Goal: Information Seeking & Learning: Learn about a topic

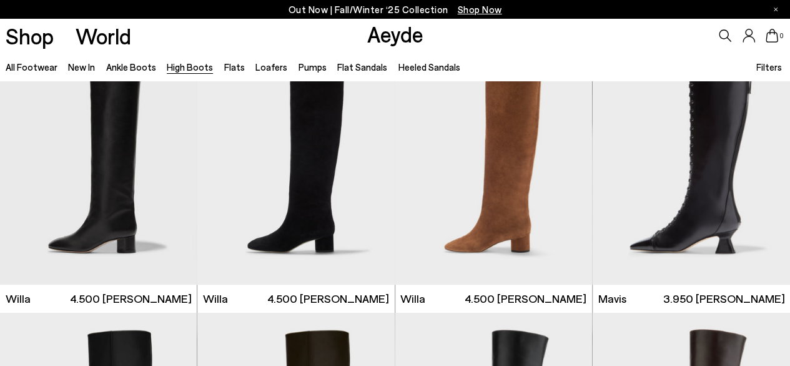
scroll to position [640, 0]
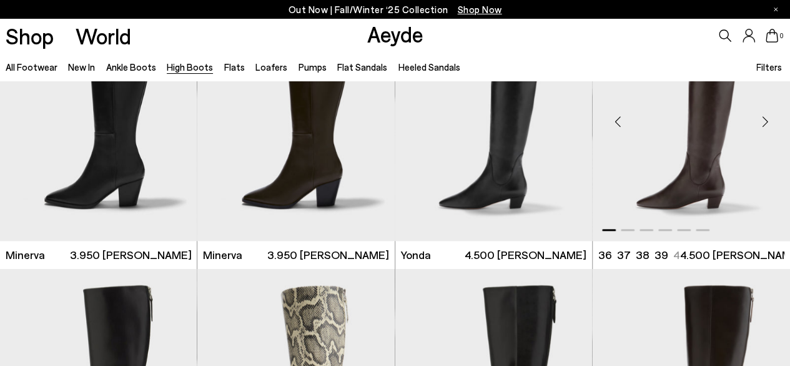
click at [695, 201] on img "1 / 6" at bounding box center [691, 117] width 197 height 248
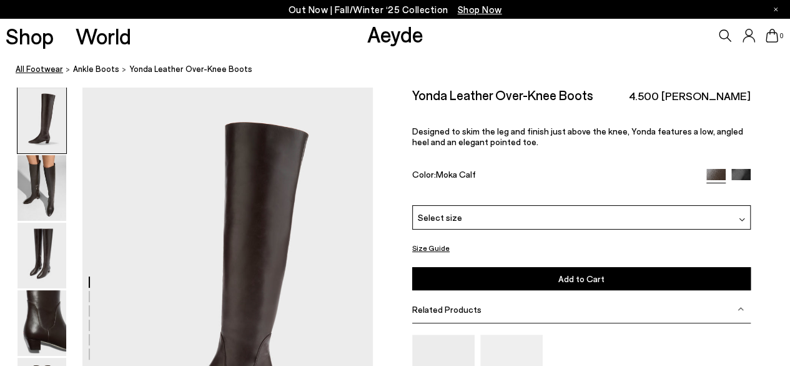
click at [41, 71] on link "All Footwear" at bounding box center [39, 68] width 47 height 13
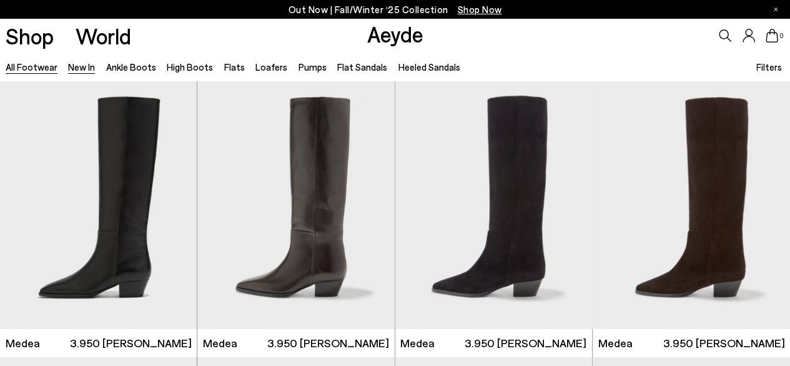
click at [84, 72] on link "New In" at bounding box center [81, 66] width 27 height 11
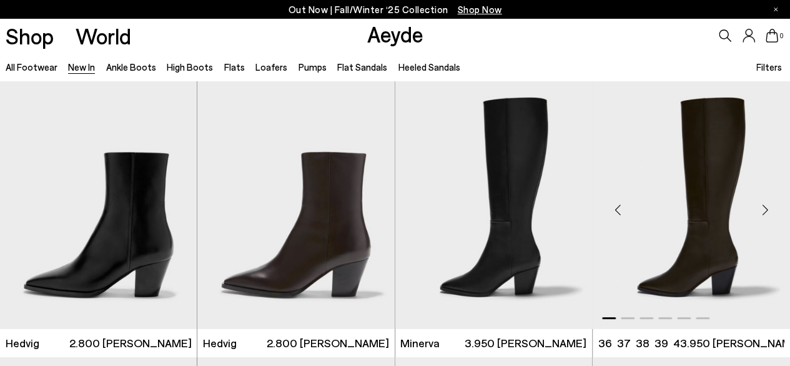
click at [737, 198] on img "1 / 6" at bounding box center [691, 205] width 197 height 248
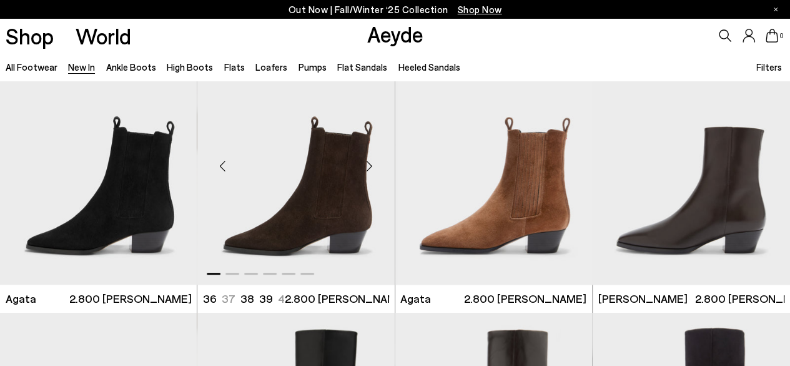
click at [311, 210] on img "1 / 6" at bounding box center [295, 161] width 197 height 248
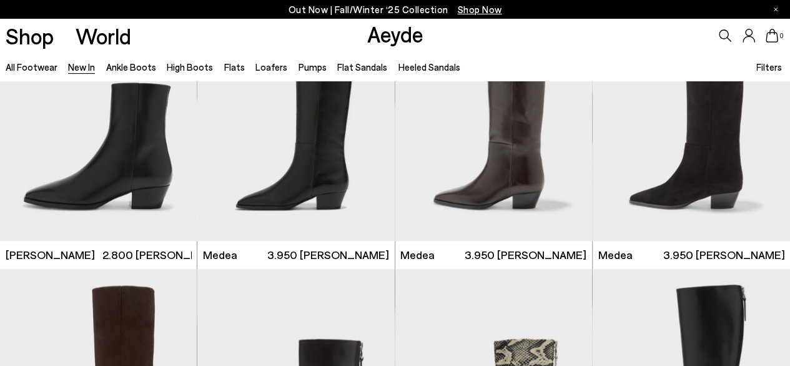
scroll to position [960, 0]
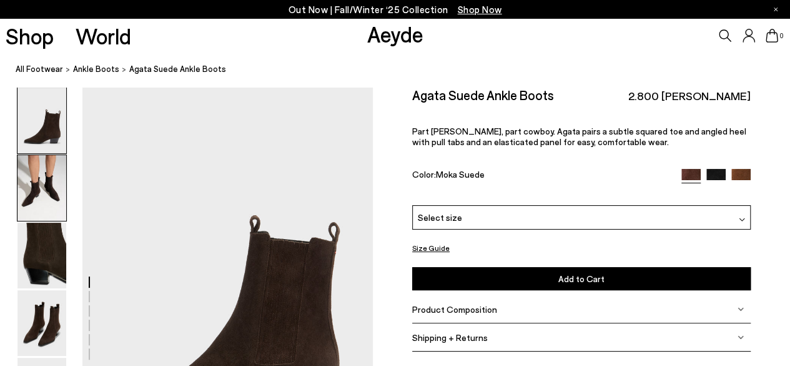
click at [39, 182] on img at bounding box center [41, 188] width 49 height 66
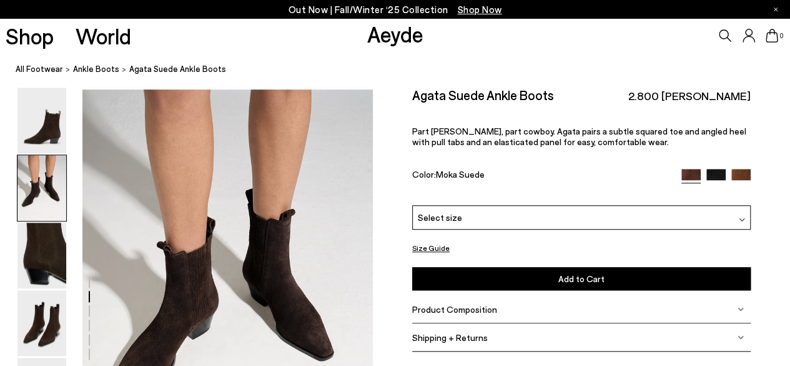
scroll to position [390, 0]
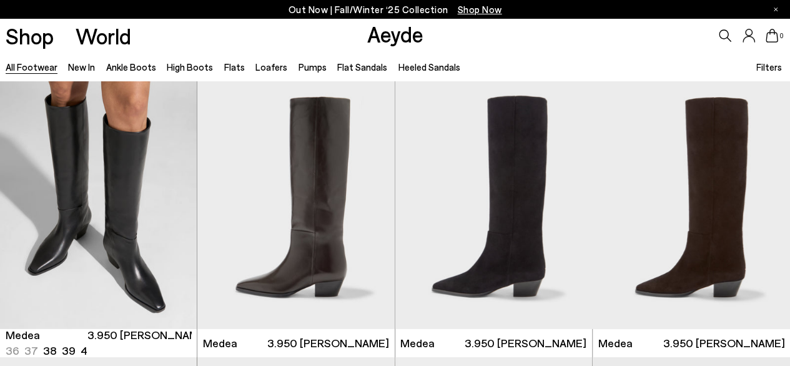
click at [172, 211] on div "Next slide" at bounding box center [171, 209] width 37 height 37
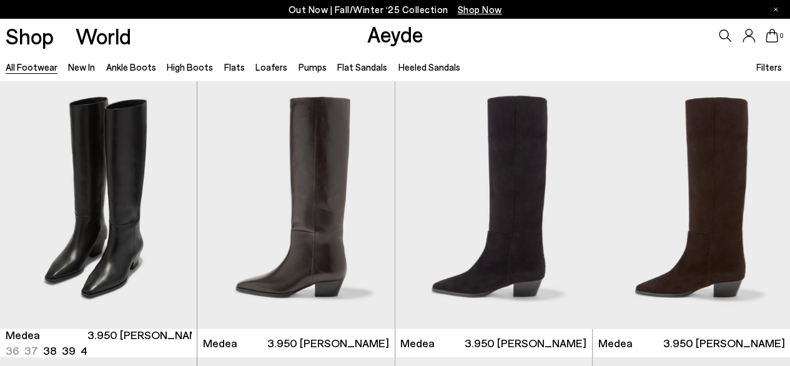
click at [172, 211] on div "Next slide" at bounding box center [171, 209] width 37 height 37
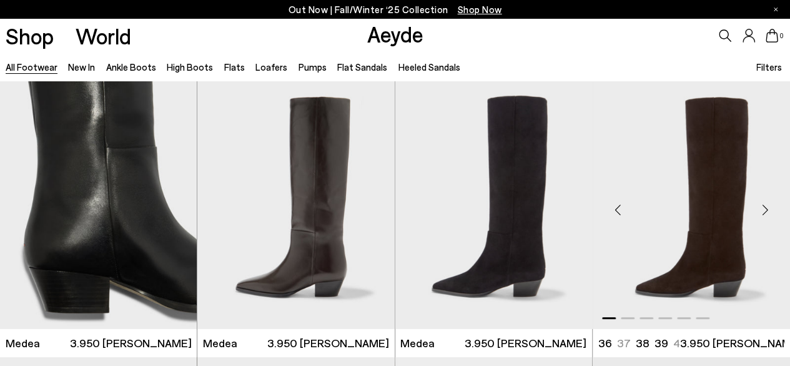
click at [767, 206] on div "Next slide" at bounding box center [765, 209] width 37 height 37
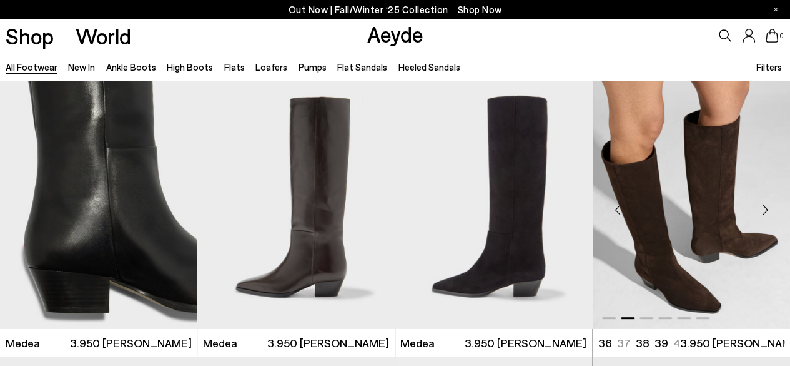
click at [767, 206] on div "Next slide" at bounding box center [765, 209] width 37 height 37
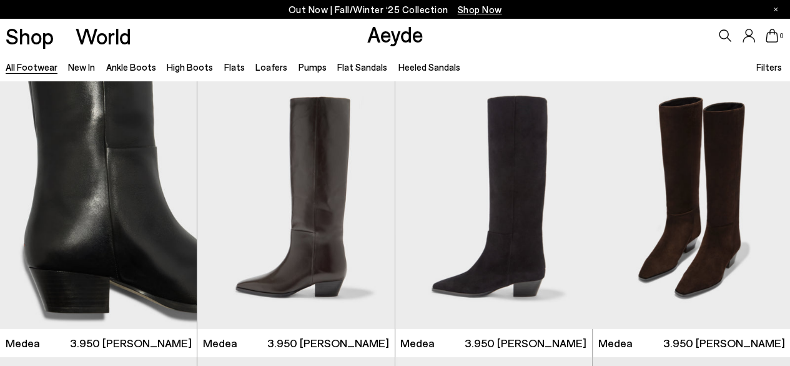
scroll to position [320, 0]
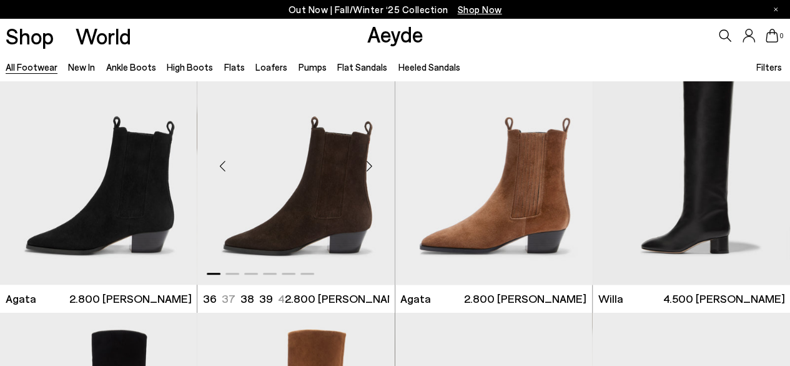
click at [370, 162] on div "Next slide" at bounding box center [369, 165] width 37 height 37
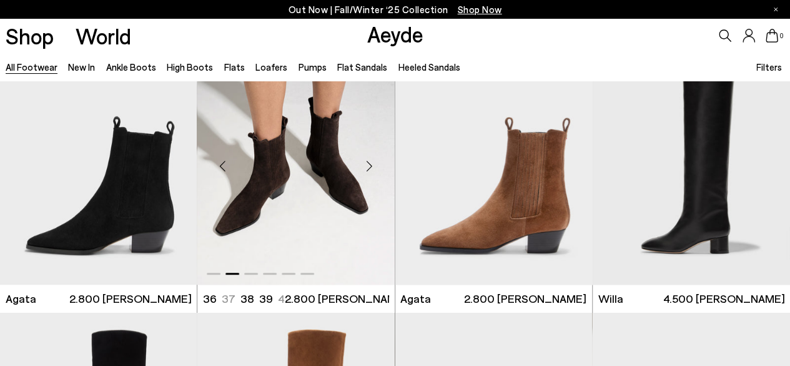
click at [370, 162] on div "Next slide" at bounding box center [369, 165] width 37 height 37
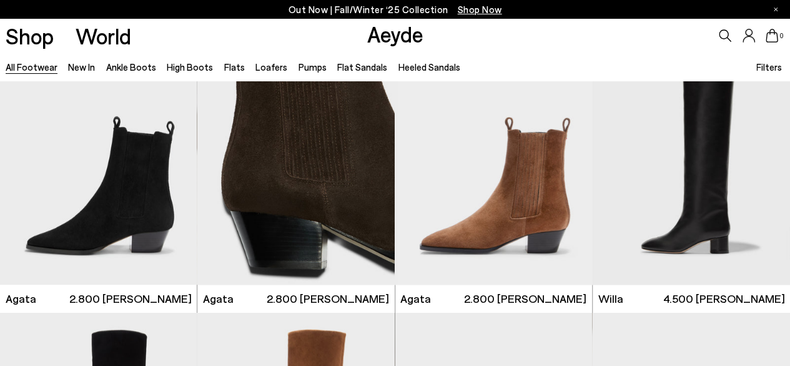
scroll to position [640, 0]
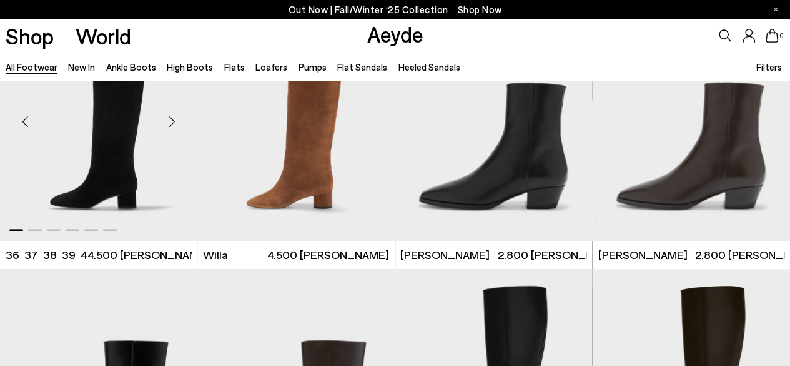
click at [144, 186] on img "1 / 6" at bounding box center [98, 117] width 197 height 248
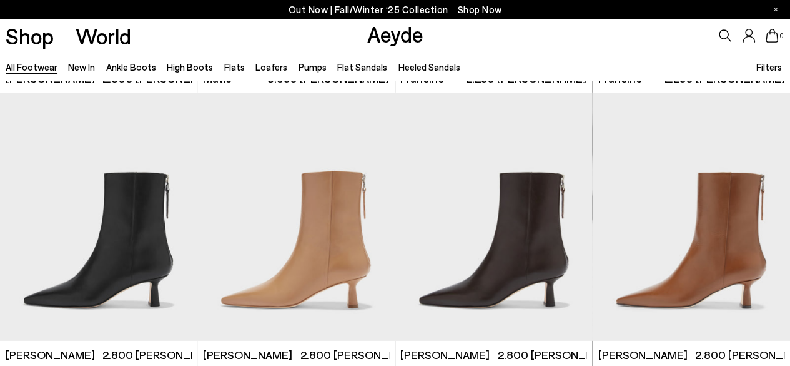
scroll to position [2239, 0]
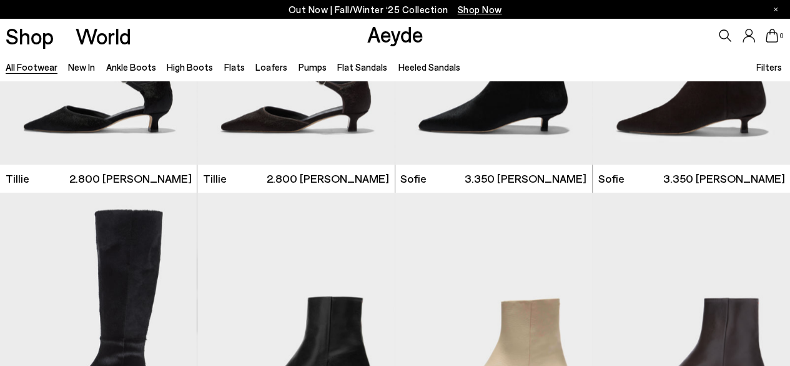
scroll to position [3519, 0]
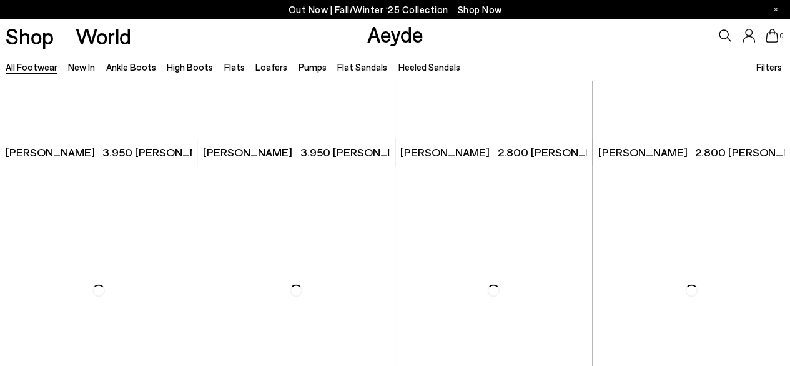
scroll to position [5752, 0]
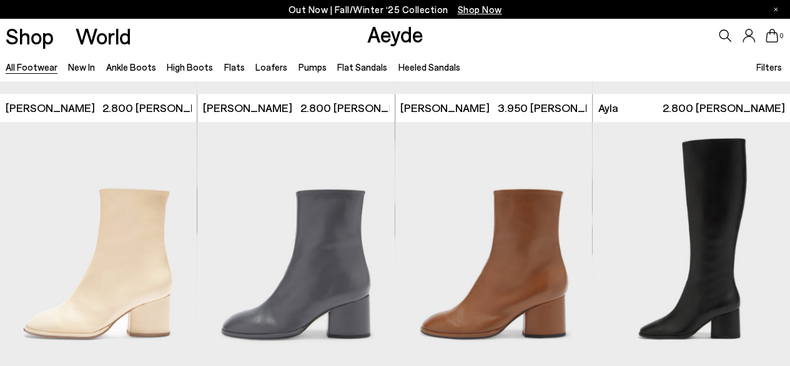
scroll to position [6072, 0]
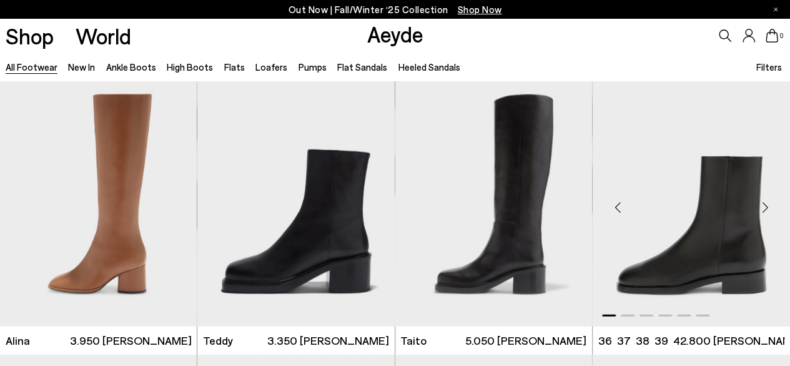
click at [761, 207] on div "Next slide" at bounding box center [765, 206] width 37 height 37
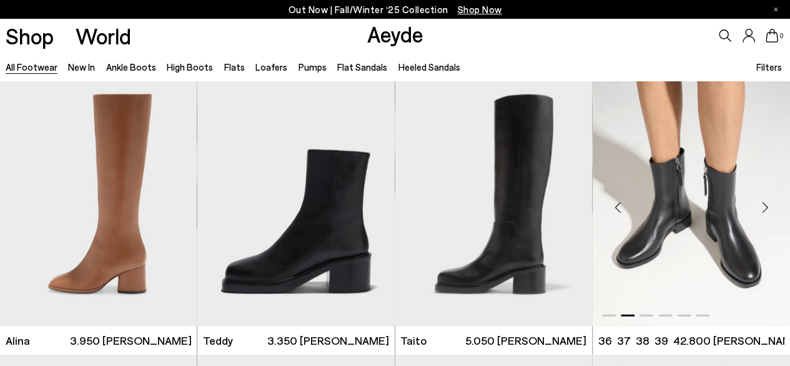
click at [761, 207] on div "Next slide" at bounding box center [765, 206] width 37 height 37
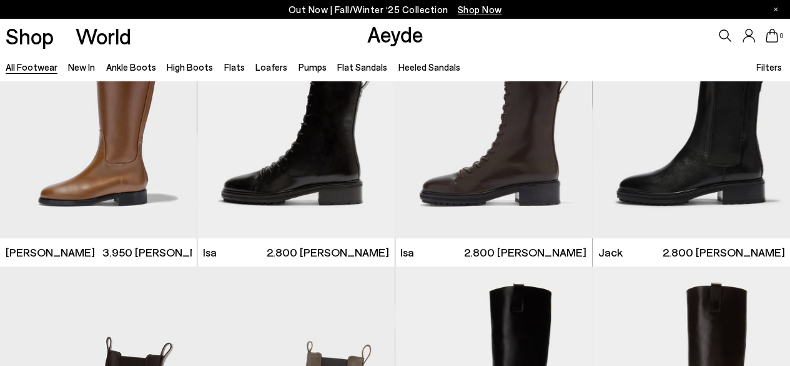
scroll to position [7032, 0]
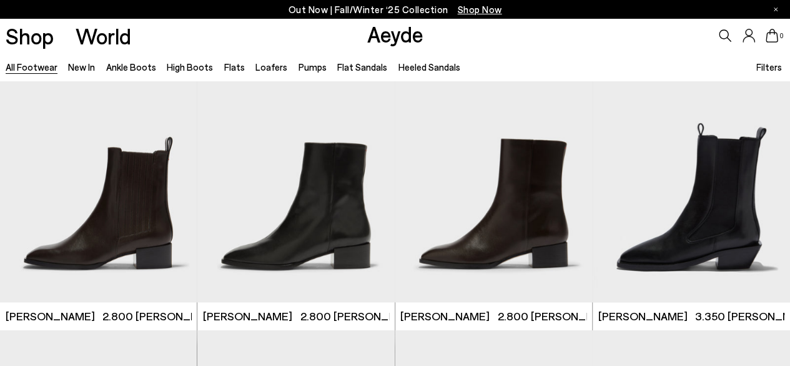
scroll to position [7777, 0]
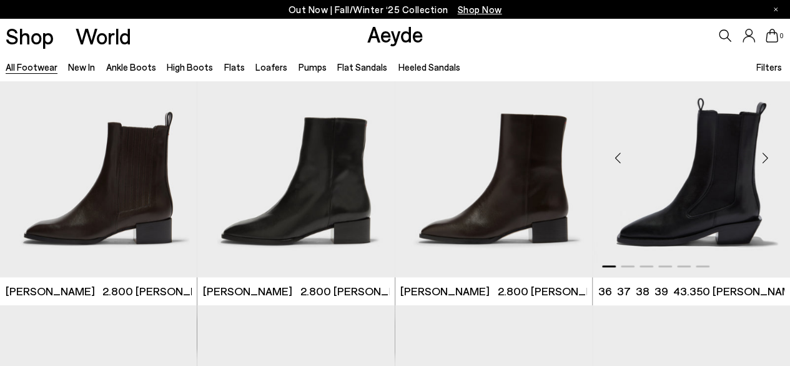
click at [685, 210] on img "1 / 6" at bounding box center [691, 153] width 197 height 248
